Goal: Obtain resource: Download file/media

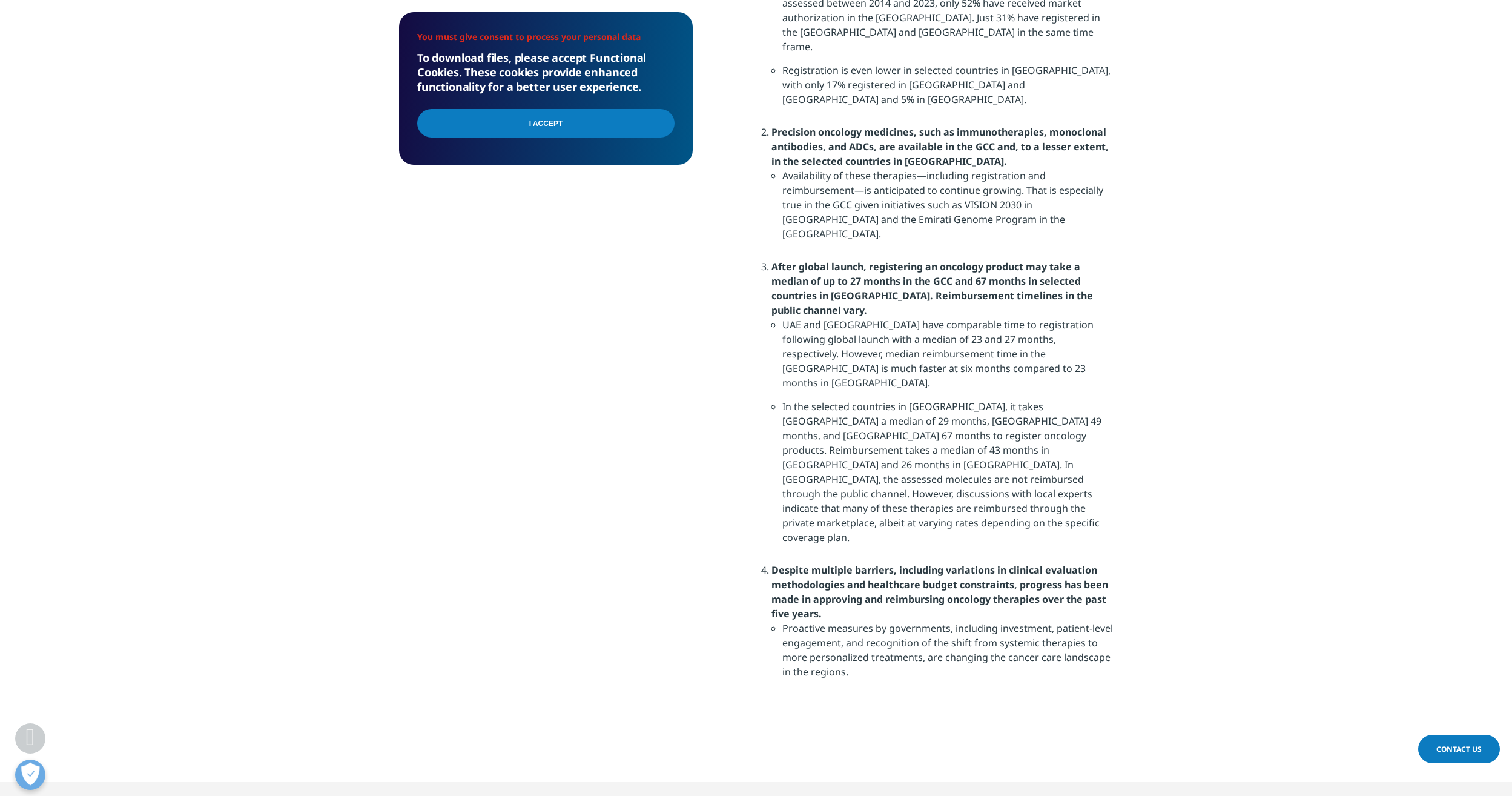
scroll to position [795, 0]
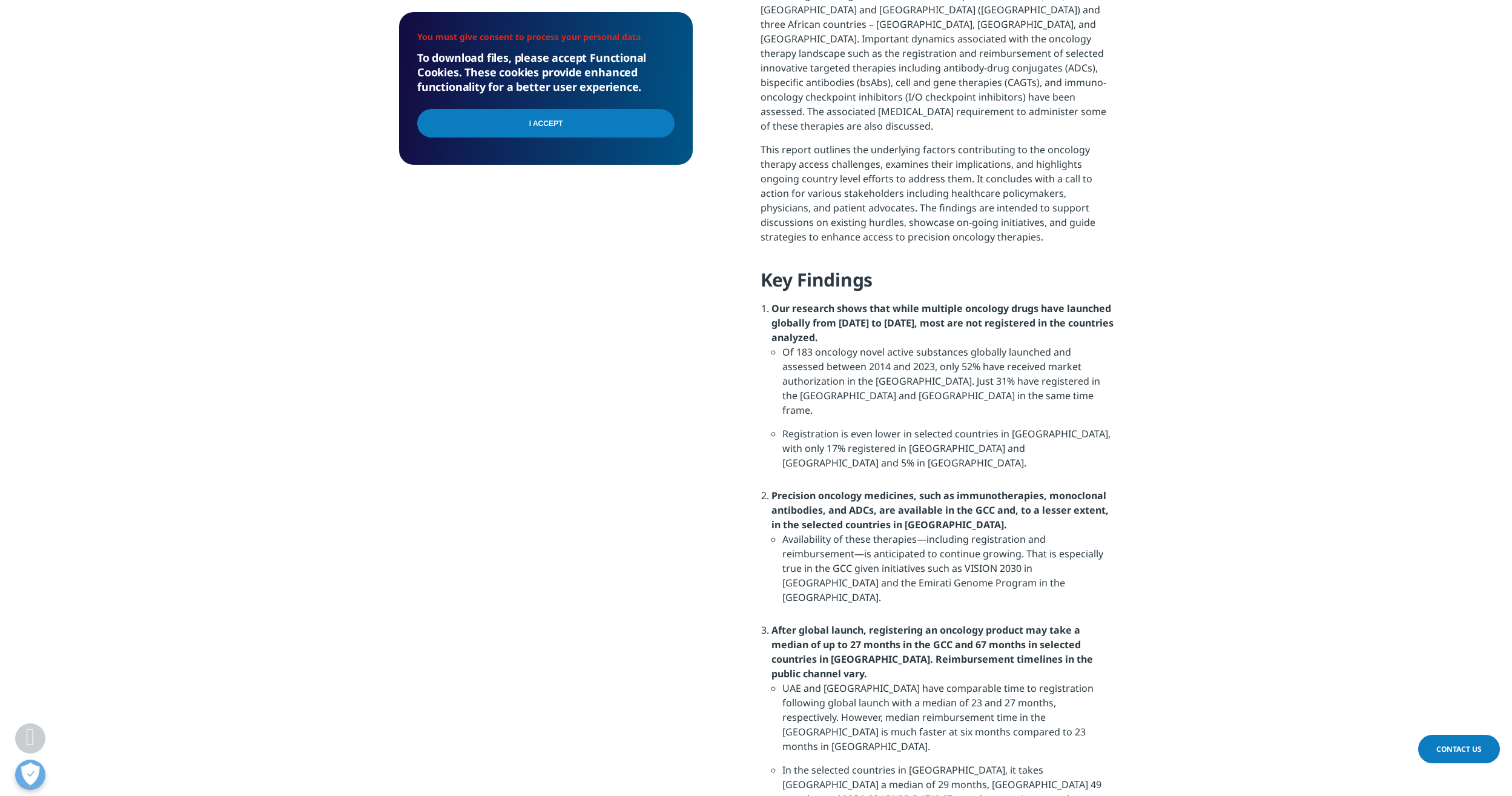
click at [558, 124] on input "I Accept" at bounding box center [546, 123] width 257 height 28
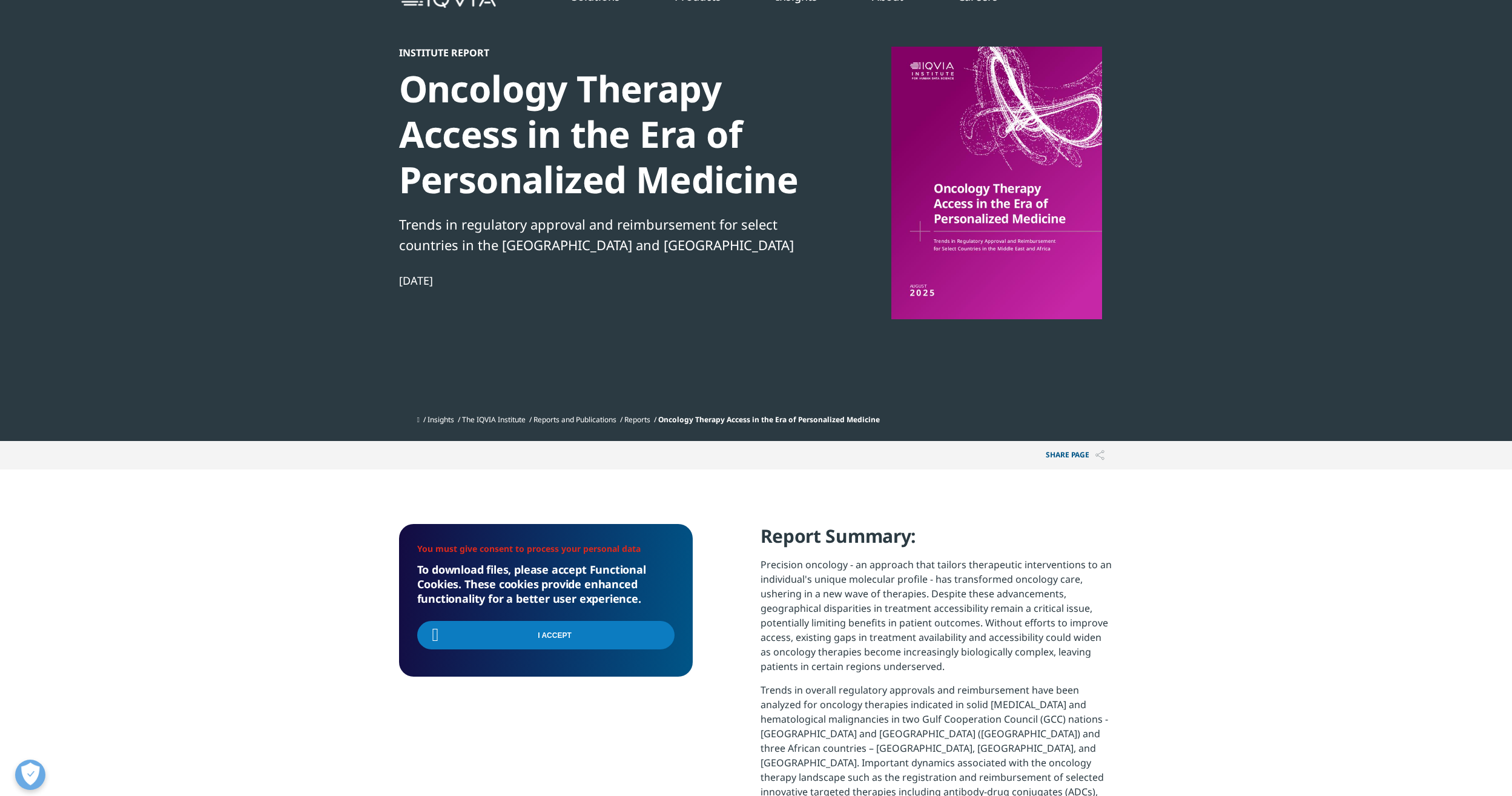
scroll to position [68, 0]
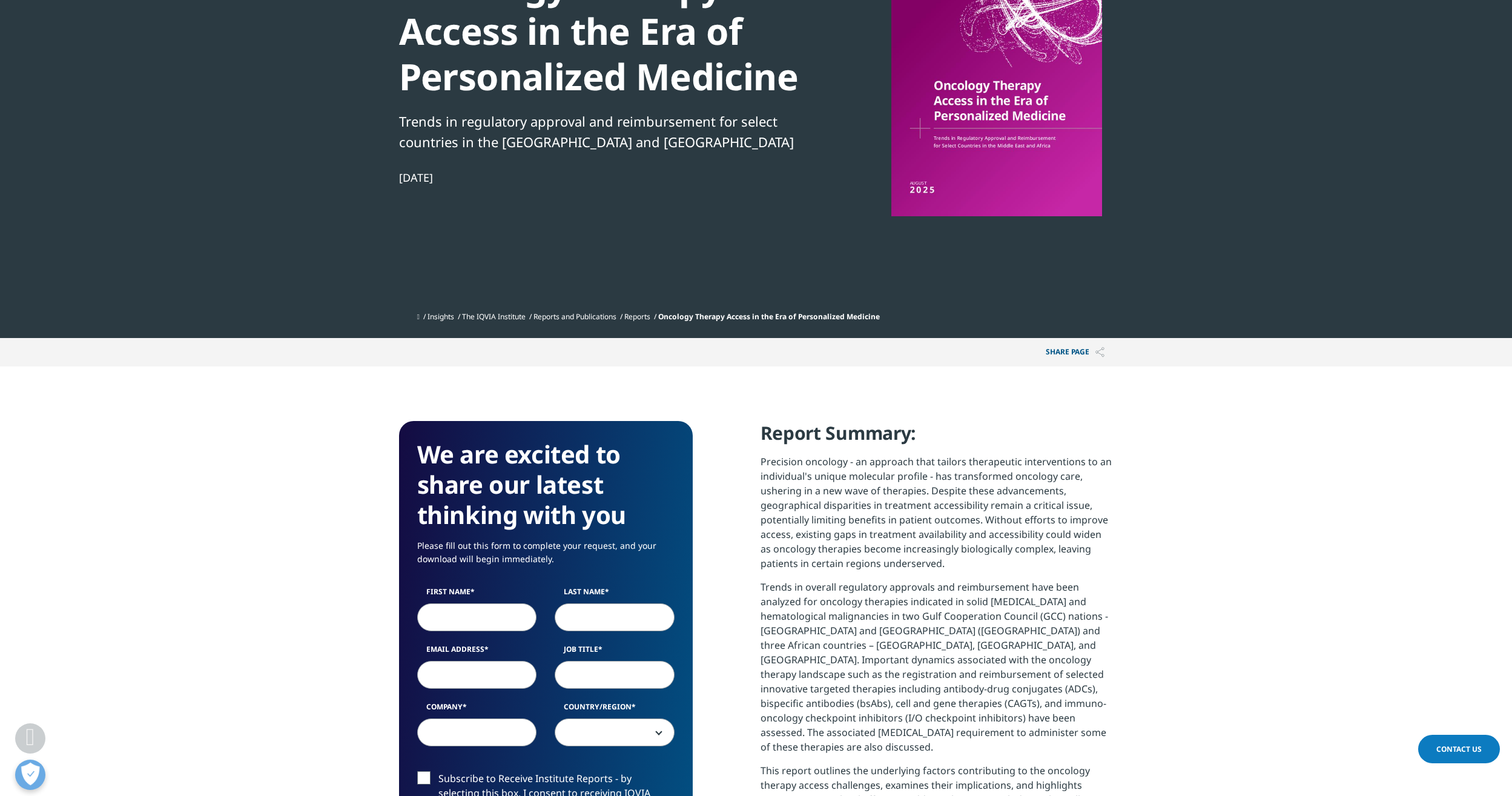
scroll to position [250, 0]
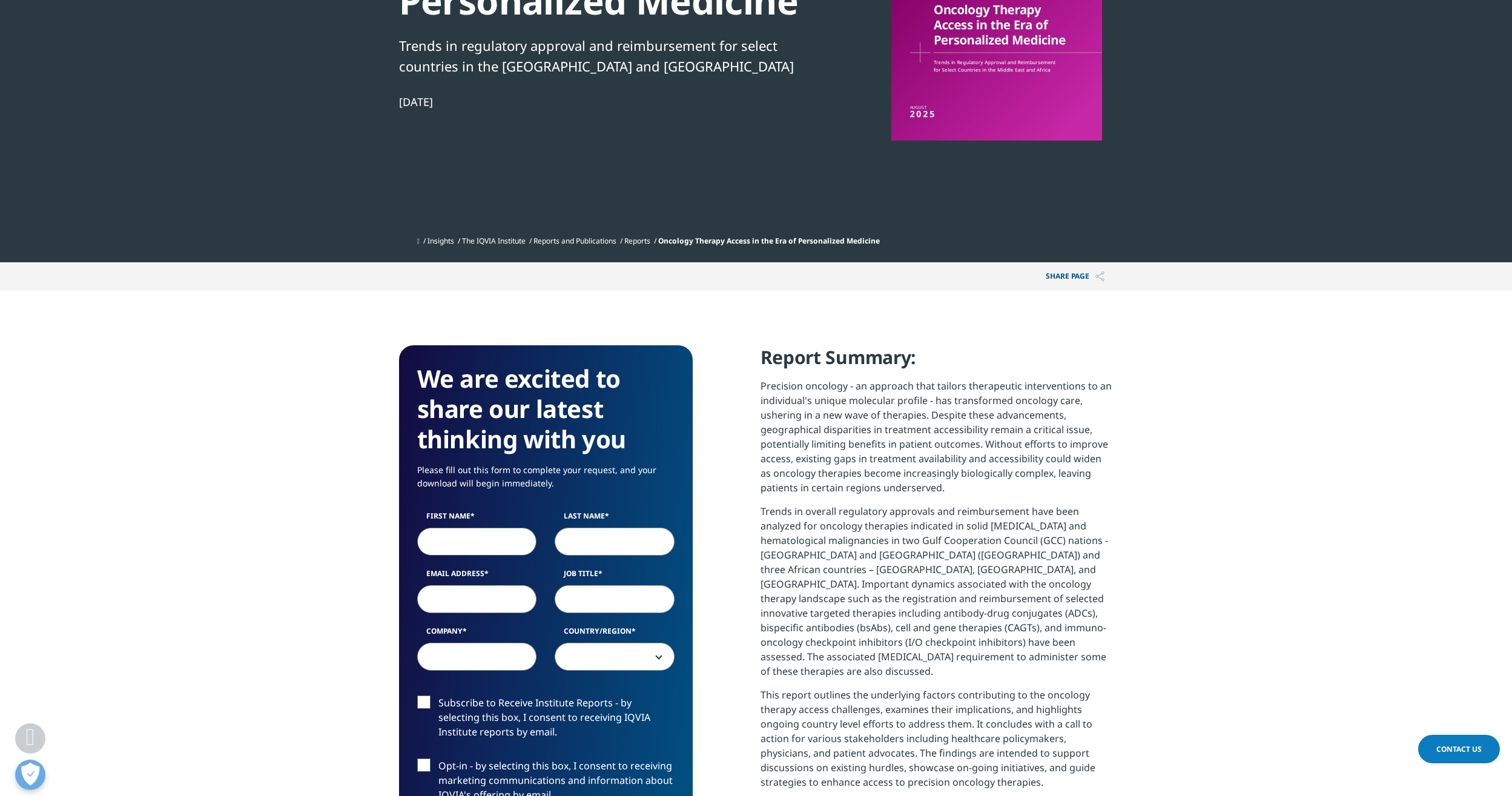
click at [480, 541] on input "First Name" at bounding box center [477, 541] width 120 height 28
type input "Dinesh"
type input "Choudhary"
type input "dinesh.choudhary@bernsteinsg.com"
type input "Bernstein"
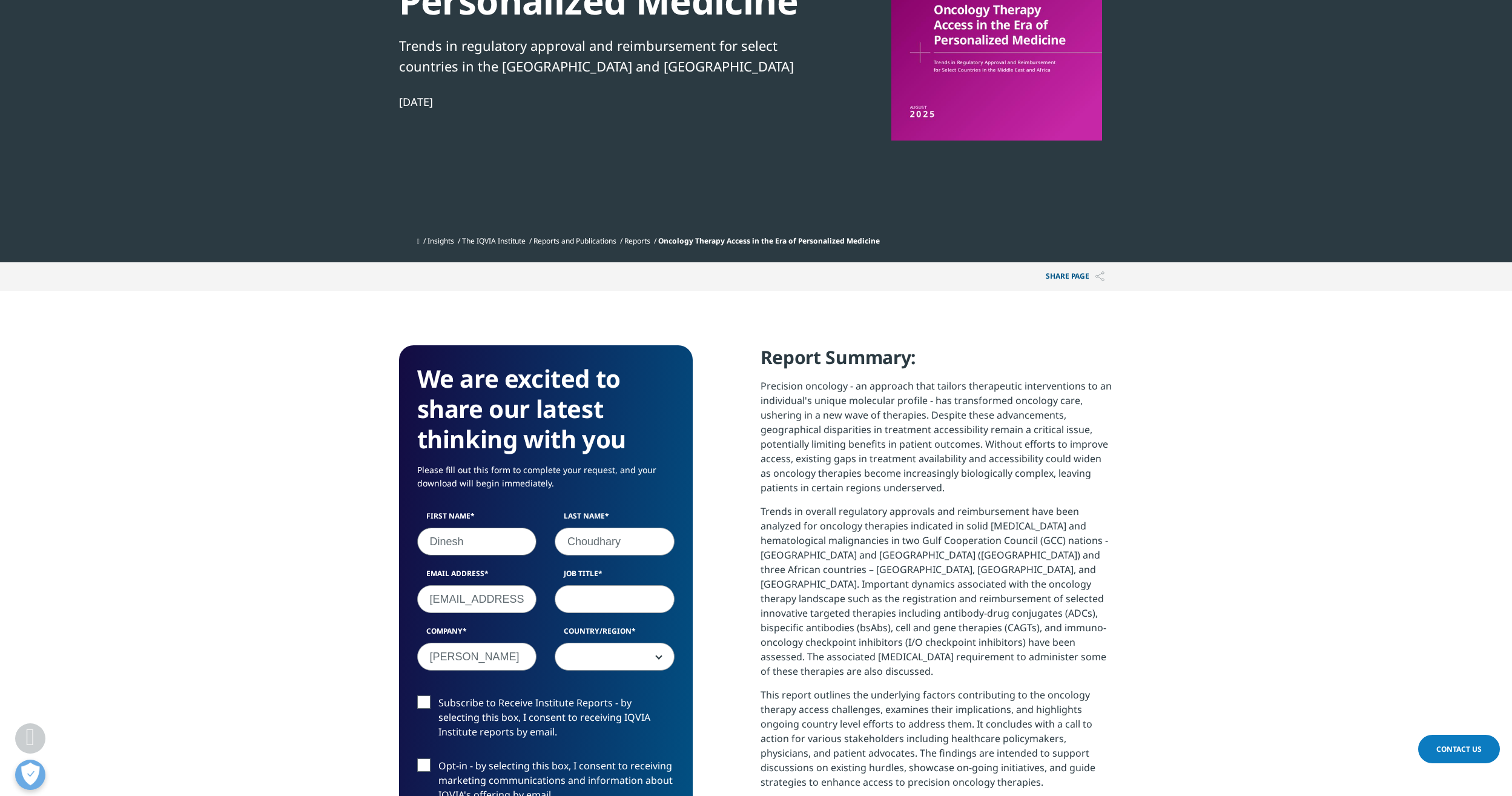
select select "[GEOGRAPHIC_DATA]"
click at [603, 599] on input "Job Title" at bounding box center [615, 599] width 120 height 28
type input "Analyst"
click at [614, 655] on span "[GEOGRAPHIC_DATA]" at bounding box center [615, 657] width 118 height 28
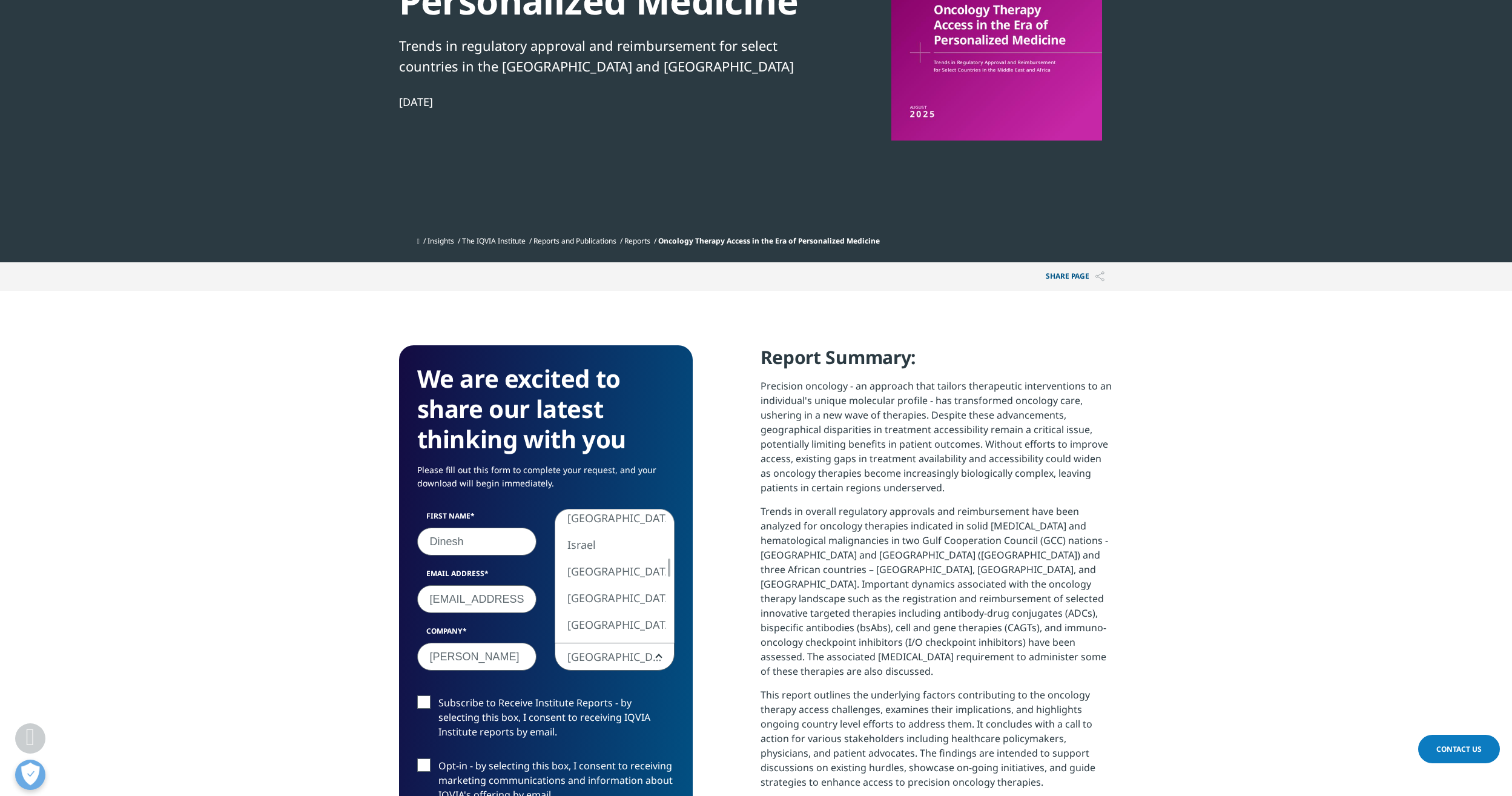
select select "India"
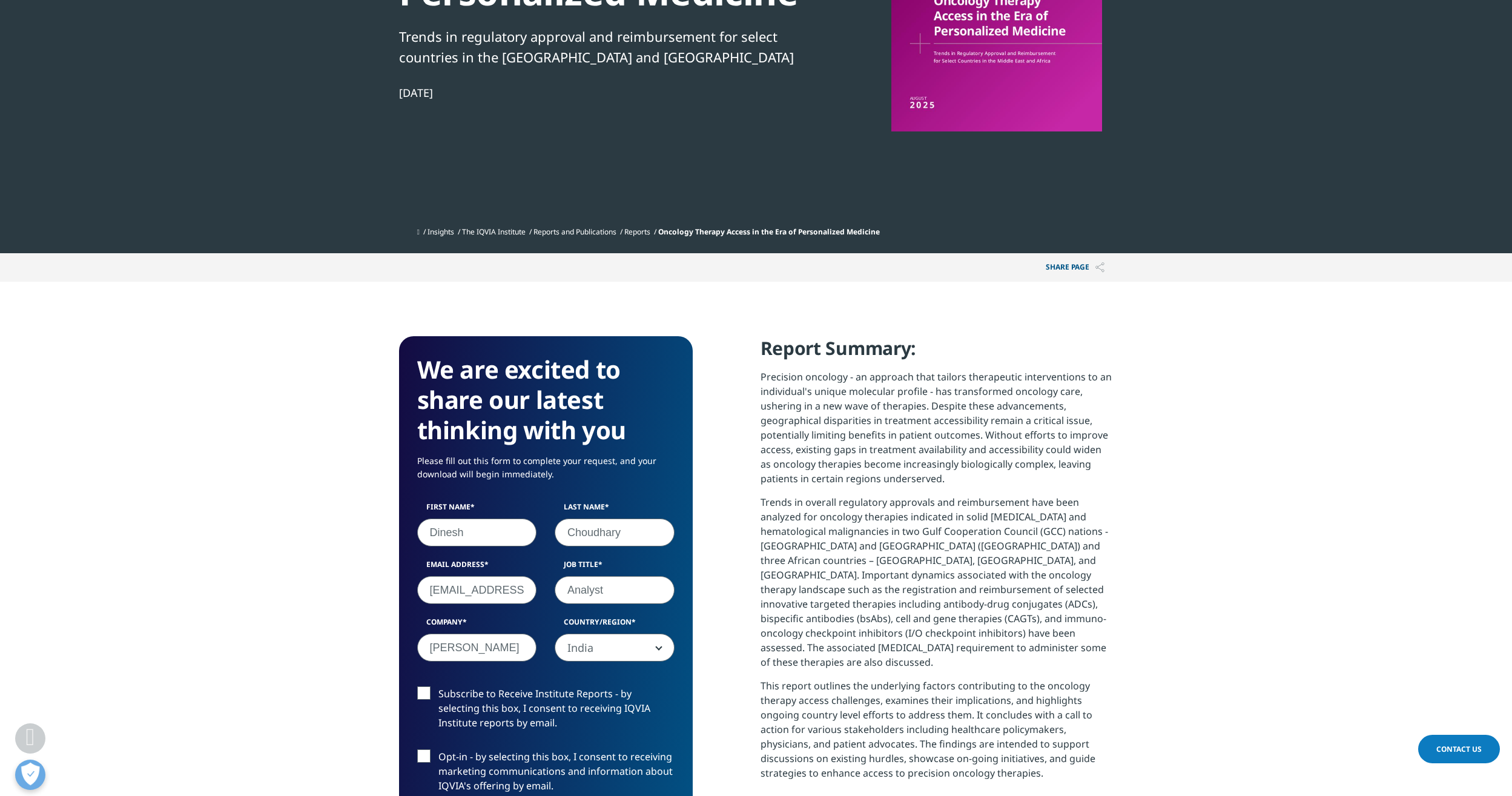
scroll to position [371, 0]
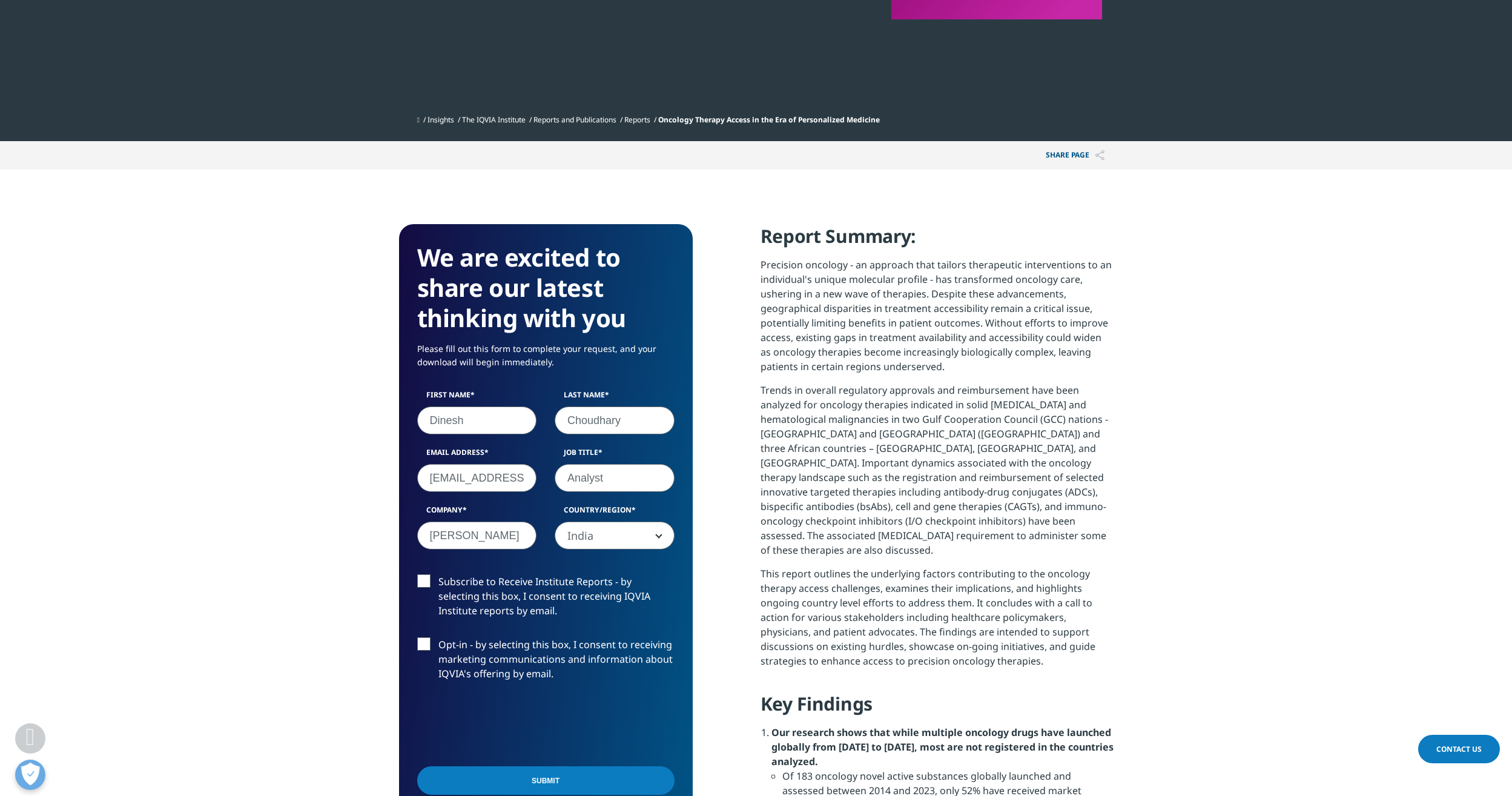
click at [425, 648] on label "Opt-in - by selecting this box, I consent to receiving marketing communications…" at bounding box center [546, 662] width 257 height 50
click at [438, 637] on input "Opt-in - by selecting this box, I consent to receiving marketing communications…" at bounding box center [438, 637] width 0 height 0
click at [423, 647] on label "Opt-in - by selecting this box, I consent to receiving marketing communications…" at bounding box center [546, 662] width 257 height 50
click at [438, 637] on input "Opt-in - by selecting this box, I consent to receiving marketing communications…" at bounding box center [438, 637] width 0 height 0
click at [519, 780] on input "Submit" at bounding box center [546, 780] width 257 height 28
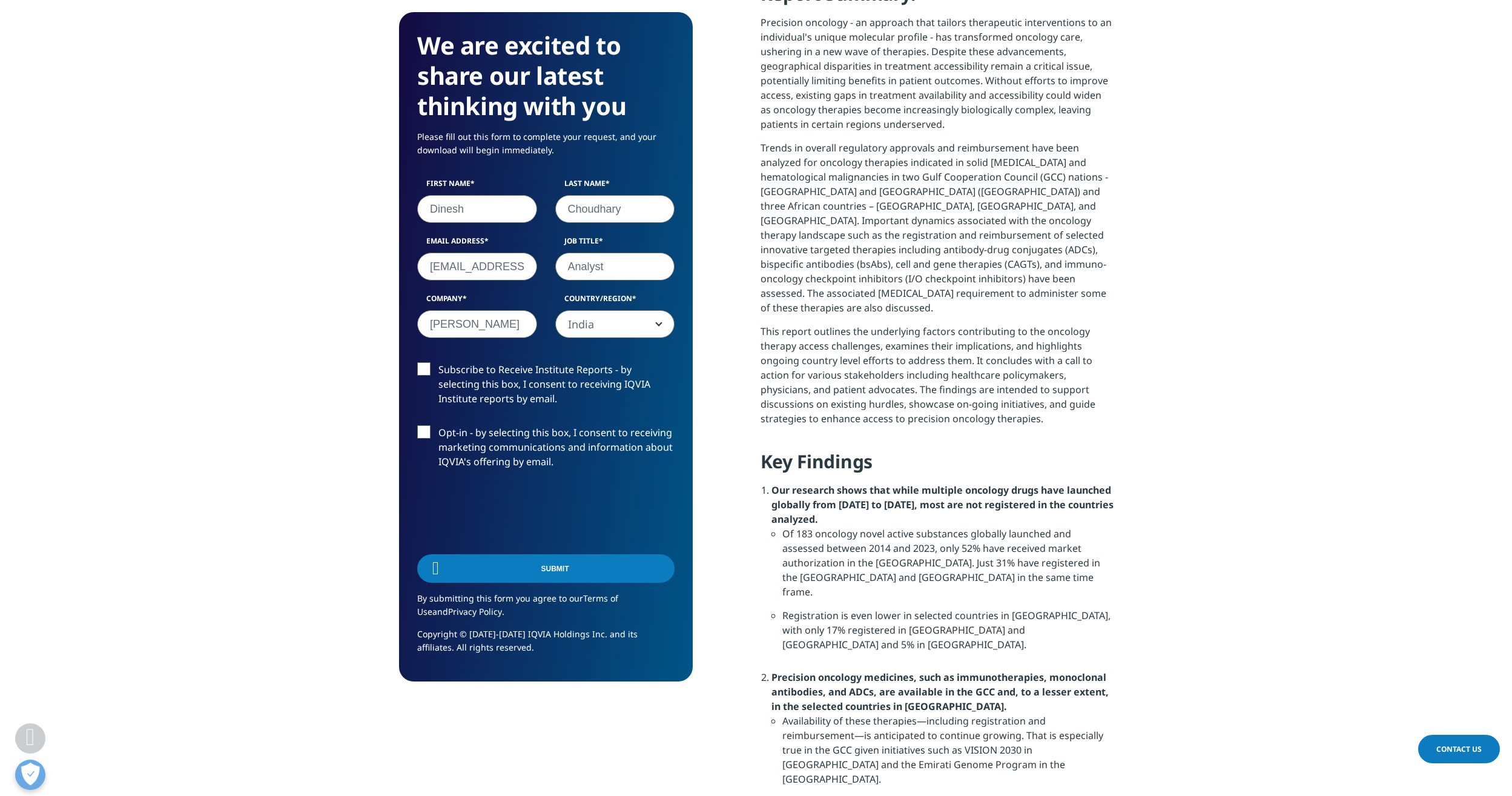
scroll to position [90, 294]
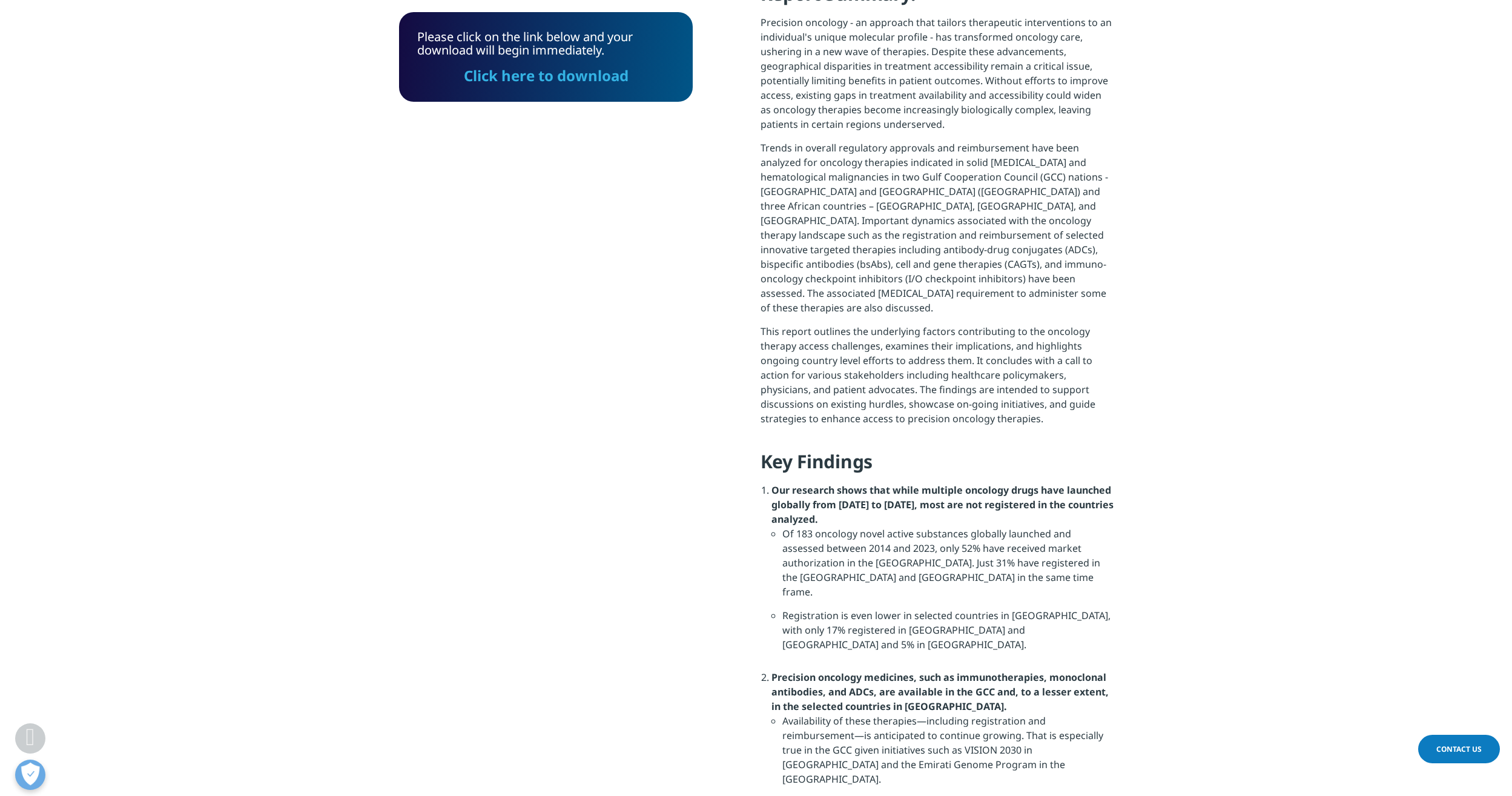
click at [587, 78] on link "Click here to download" at bounding box center [546, 75] width 165 height 20
